Goal: Find specific page/section: Find specific page/section

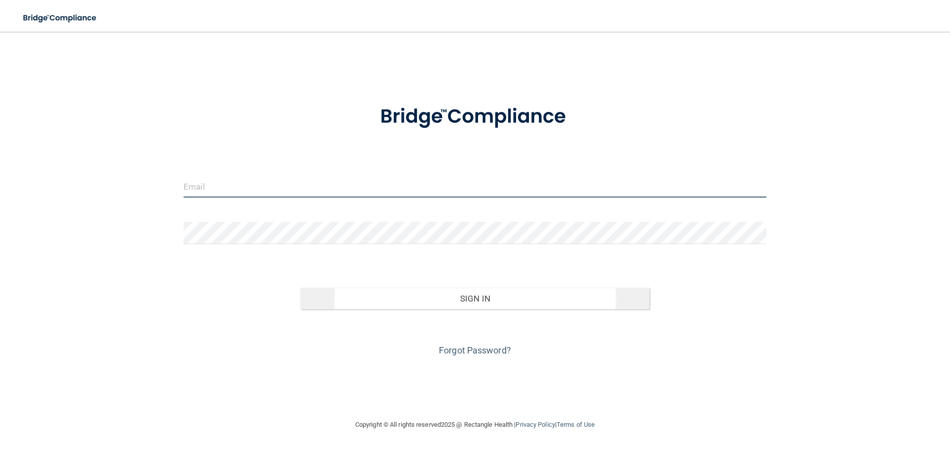
type input "[EMAIL_ADDRESS][DOMAIN_NAME]"
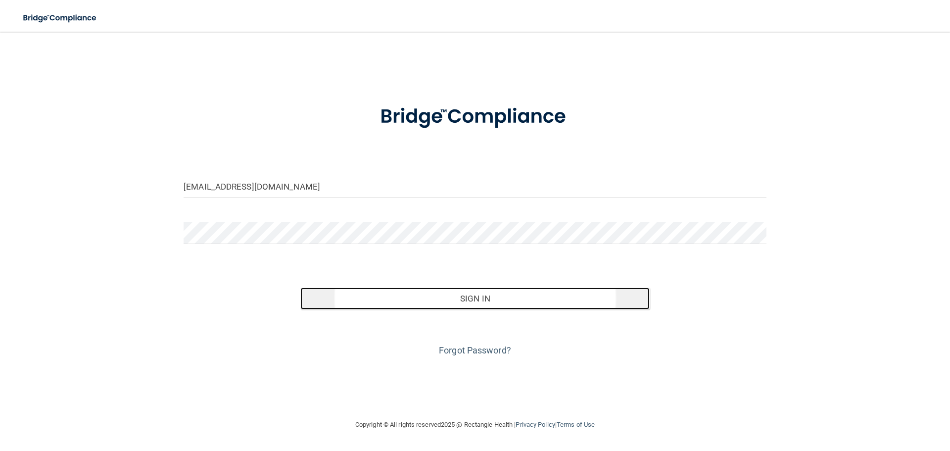
click at [434, 293] on button "Sign In" at bounding box center [475, 298] width 350 height 22
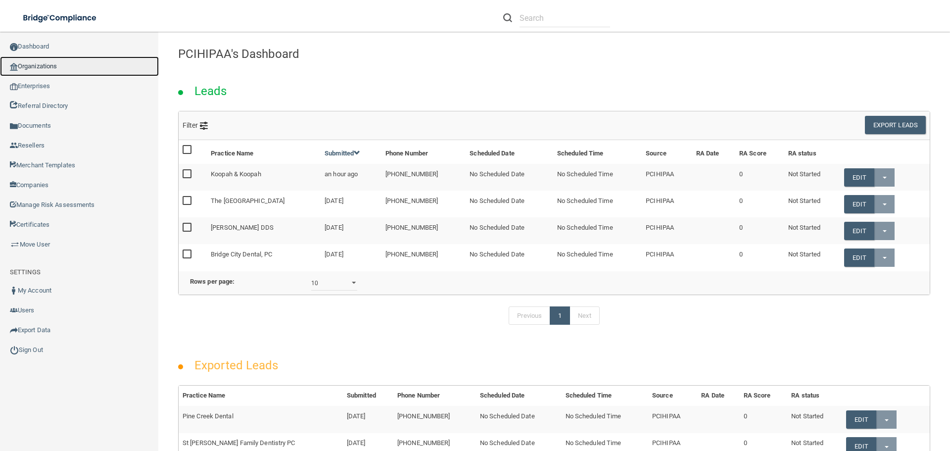
click at [44, 67] on link "Organizations" at bounding box center [79, 66] width 159 height 20
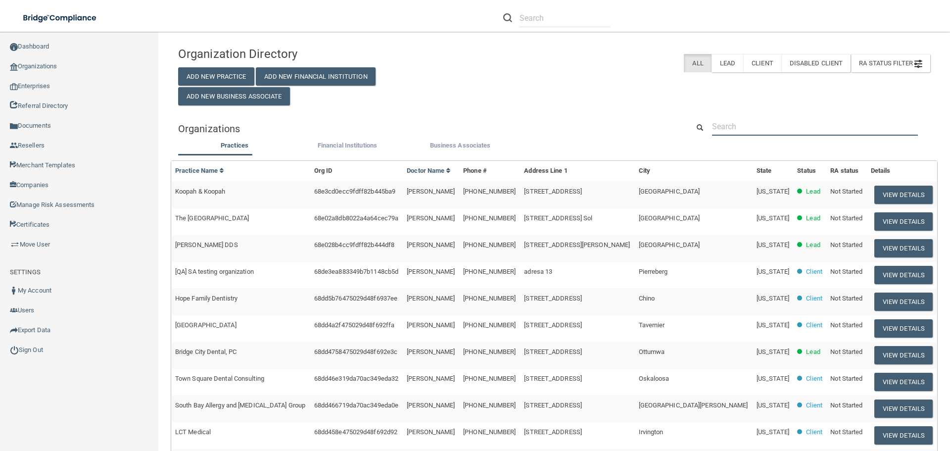
click at [779, 124] on input "text" at bounding box center [815, 126] width 206 height 18
paste input "Monument Visa Service"
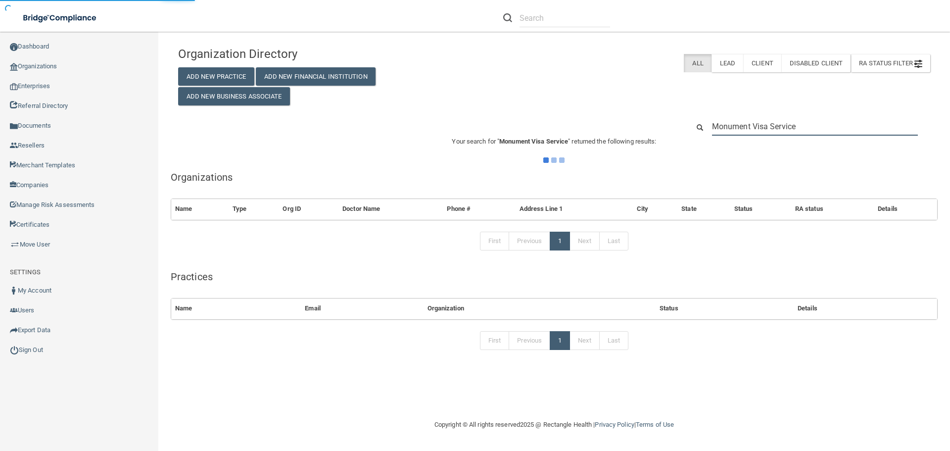
type input "Monument Visa Service"
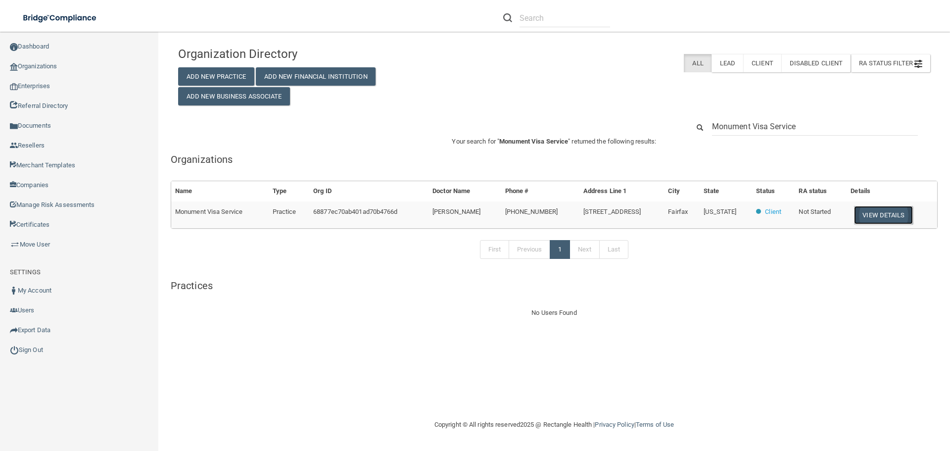
click at [885, 213] on button "View Details" at bounding box center [883, 215] width 58 height 18
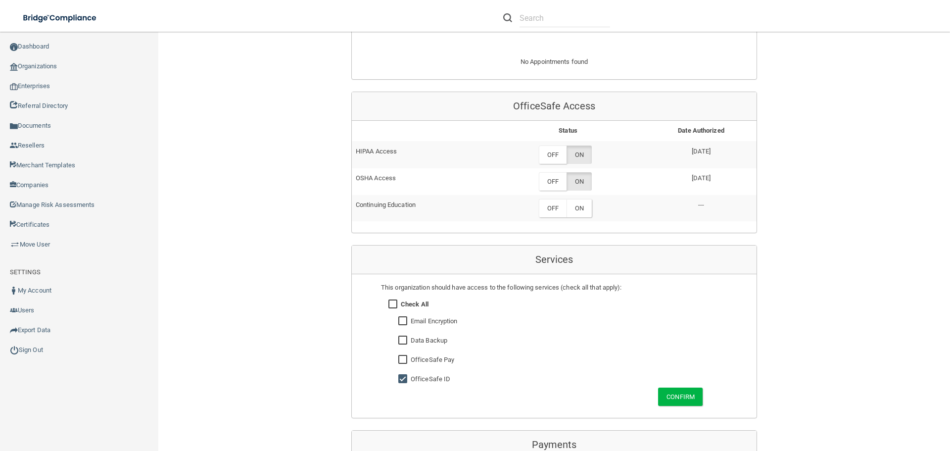
scroll to position [396, 0]
click at [555, 153] on label "OFF" at bounding box center [553, 155] width 28 height 18
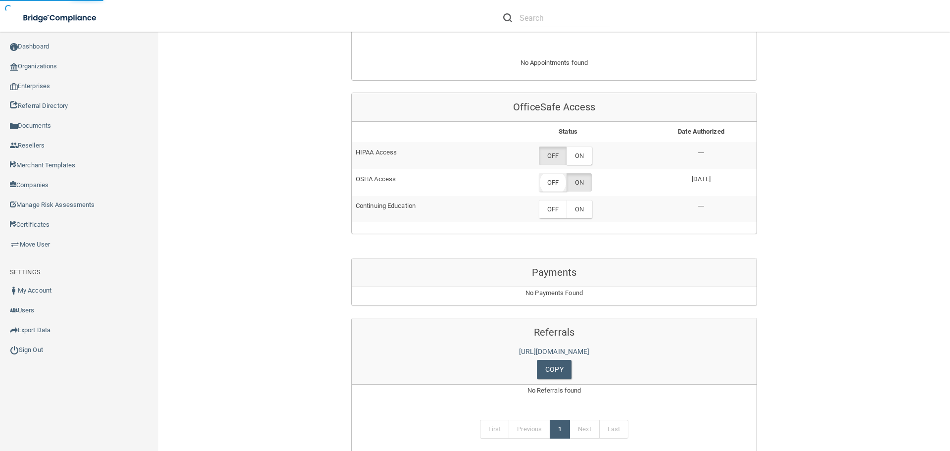
click at [554, 180] on label "OFF" at bounding box center [553, 182] width 28 height 18
click at [869, 229] on div "Back Enterprise » Organization 68877ec70ab401ad70b4766d uuid: 02bb92ff-4817-4fe…" at bounding box center [554, 67] width 752 height 843
drag, startPoint x: 458, startPoint y: 26, endPoint x: 465, endPoint y: 32, distance: 8.8
click at [463, 30] on div "Manage My Enterprise Manage My Location" at bounding box center [673, 18] width 554 height 36
click at [934, 208] on main "Back Enterprise » Organization 68877ec70ab401ad70b4766d uuid: 02bb92ff-4817-4fe…" at bounding box center [554, 241] width 792 height 419
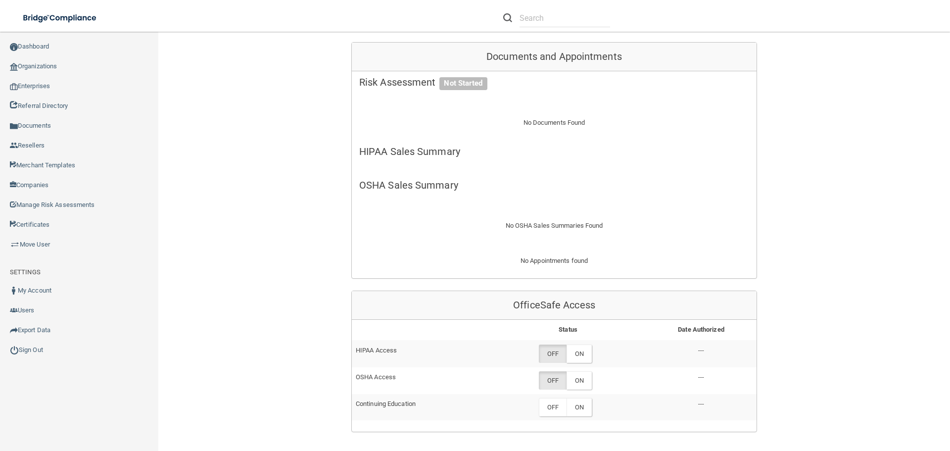
scroll to position [0, 0]
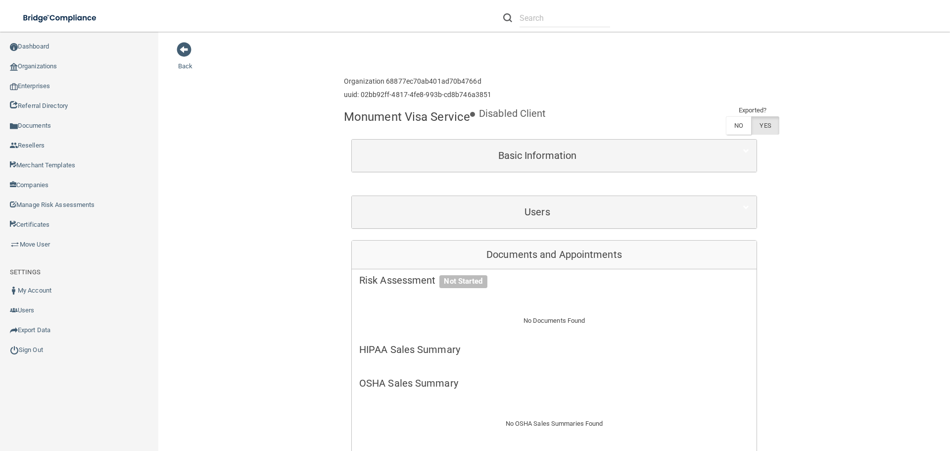
drag, startPoint x: 470, startPoint y: 118, endPoint x: 342, endPoint y: 115, distance: 127.7
click at [344, 115] on h4 "Monument Visa Service" at bounding box center [407, 116] width 126 height 13
copy h4 "Monument Visa Service"
